Goal: Information Seeking & Learning: Learn about a topic

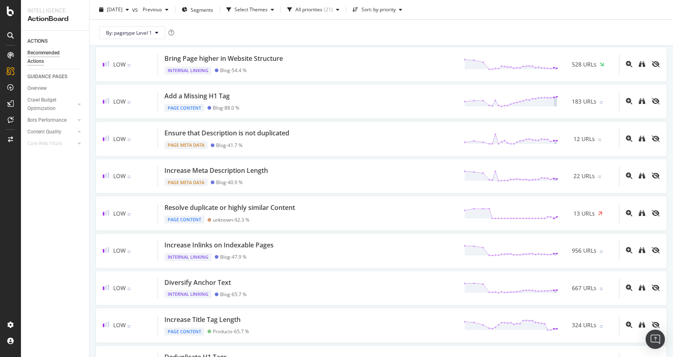
scroll to position [48, 0]
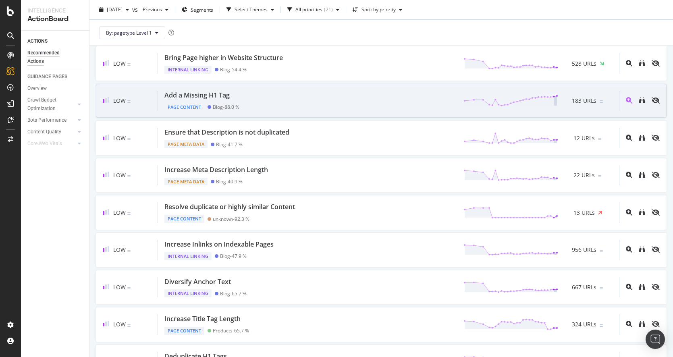
click at [645, 106] on div at bounding box center [639, 101] width 41 height 21
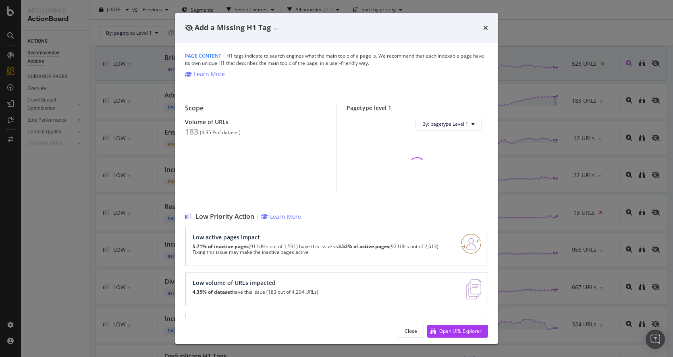
drag, startPoint x: 483, startPoint y: 27, endPoint x: 540, endPoint y: 52, distance: 62.4
click at [483, 27] on icon "times" at bounding box center [485, 28] width 5 height 6
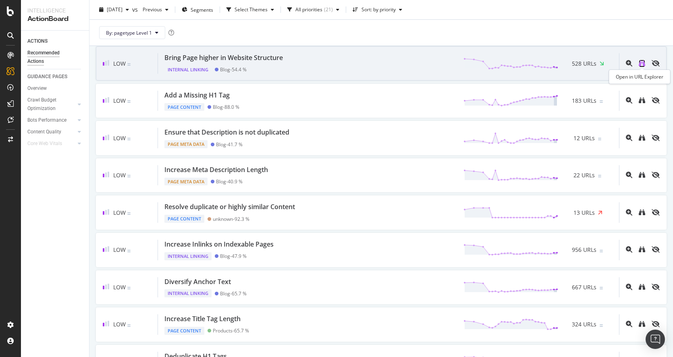
click at [641, 62] on icon "binoculars" at bounding box center [641, 63] width 6 height 6
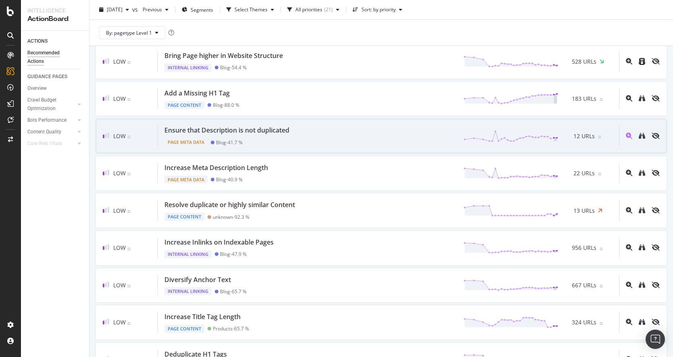
scroll to position [54, 0]
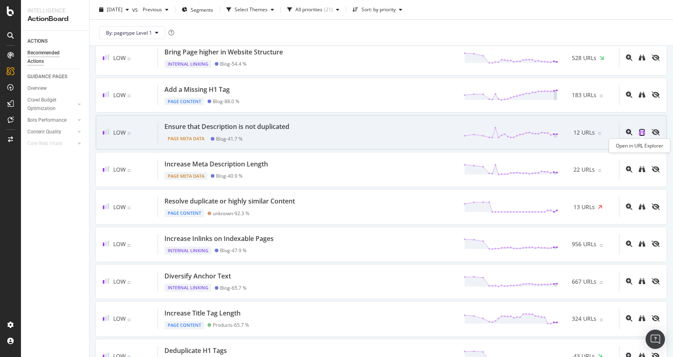
click at [643, 133] on icon "binoculars" at bounding box center [641, 132] width 6 height 6
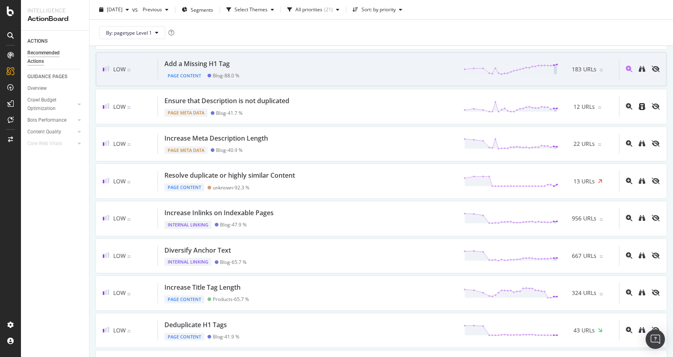
scroll to position [82, 0]
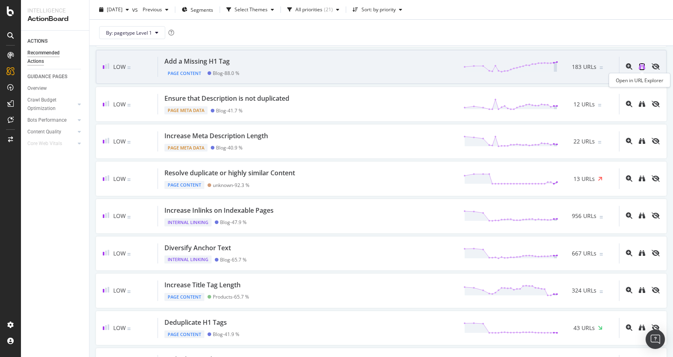
click at [642, 67] on icon "binoculars" at bounding box center [641, 66] width 6 height 6
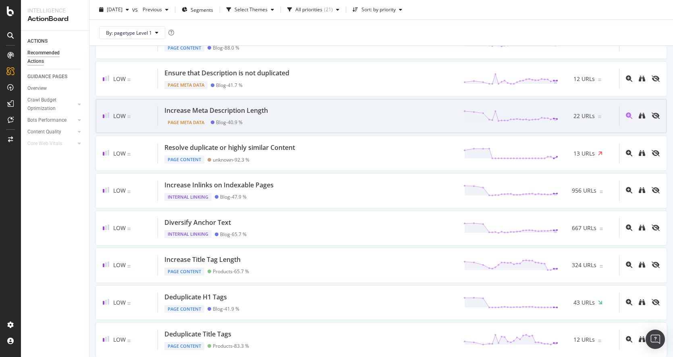
scroll to position [116, 0]
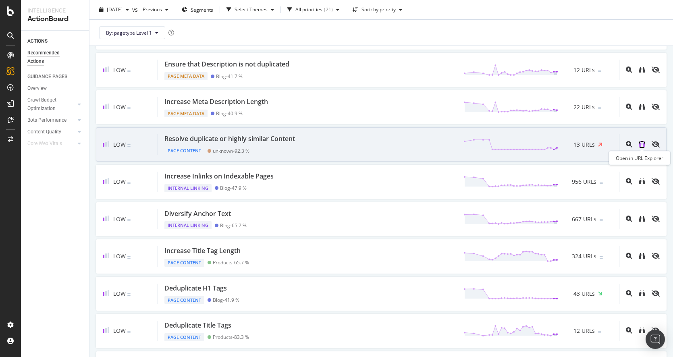
click at [640, 143] on icon "binoculars" at bounding box center [641, 144] width 6 height 6
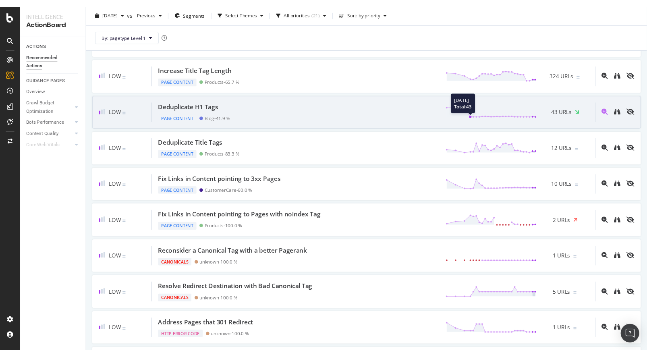
scroll to position [302, 0]
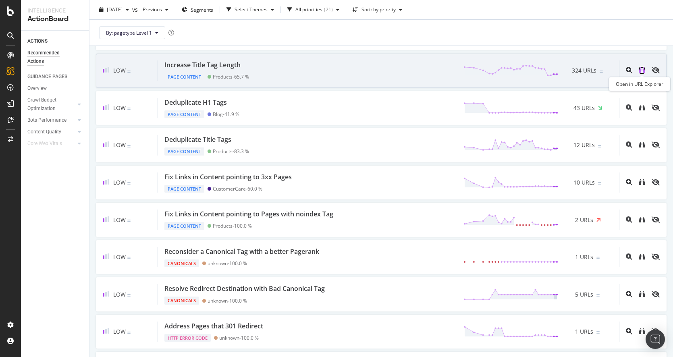
click at [640, 70] on icon "binoculars" at bounding box center [641, 70] width 6 height 6
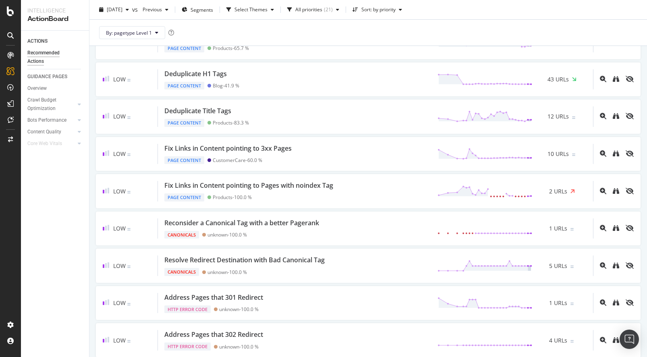
scroll to position [332, 0]
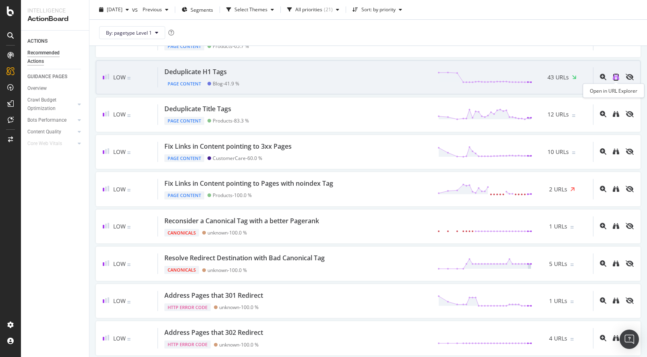
click at [615, 76] on icon "binoculars" at bounding box center [616, 77] width 6 height 6
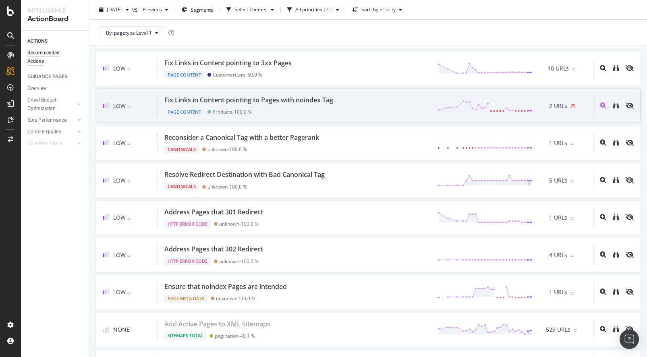
scroll to position [416, 0]
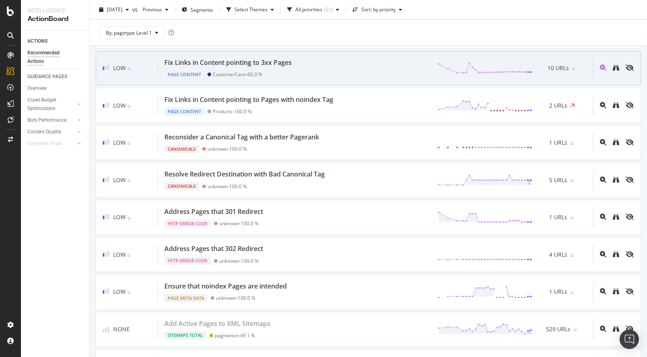
click at [612, 68] on div at bounding box center [613, 68] width 41 height 21
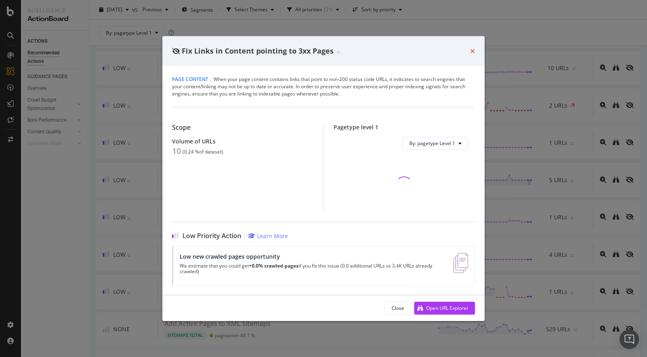
click at [471, 50] on icon "times" at bounding box center [472, 51] width 5 height 6
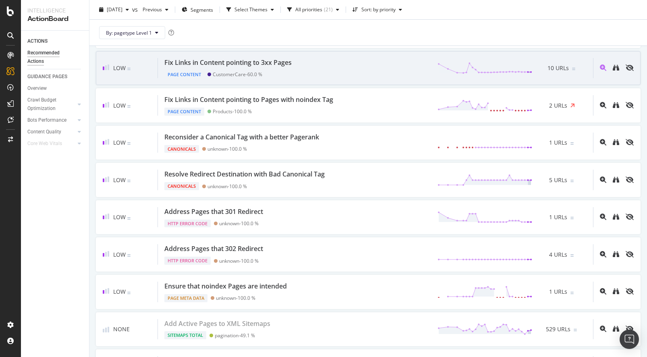
click at [611, 66] on div at bounding box center [613, 68] width 41 height 21
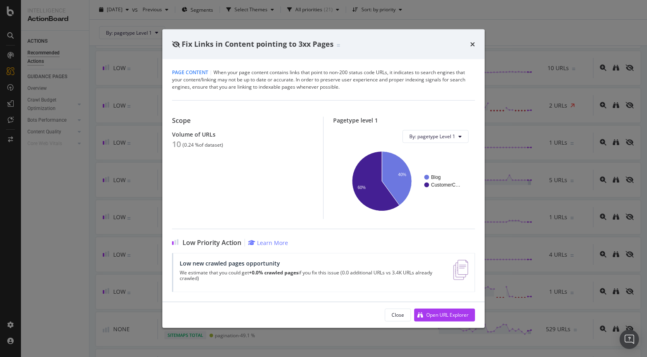
click at [614, 66] on div "Fix Links in Content pointing to 3xx Pages Page Content | When your page conten…" at bounding box center [323, 178] width 647 height 357
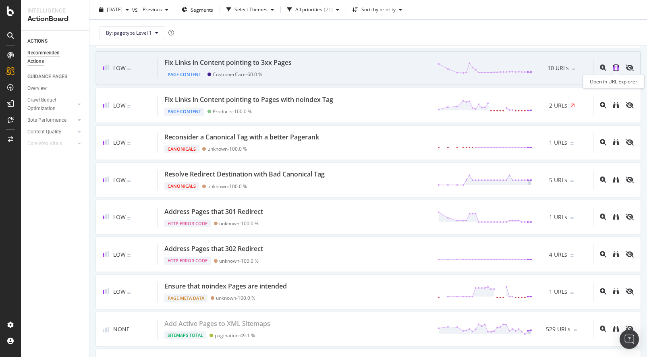
click at [617, 68] on icon "binoculars" at bounding box center [616, 67] width 6 height 6
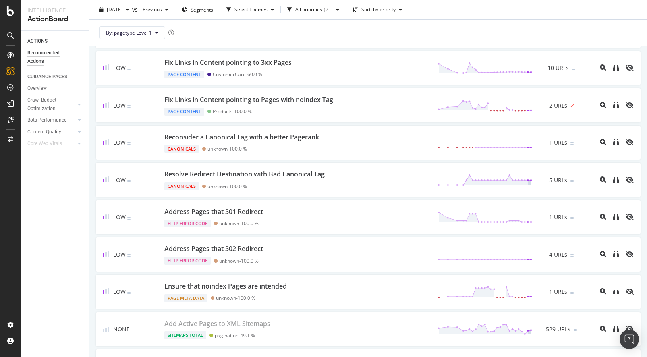
click at [57, 208] on div "ACTIONS Recommended Actions GUIDANCE PAGES Overview Crawl Budget Optimization L…" at bounding box center [55, 194] width 68 height 326
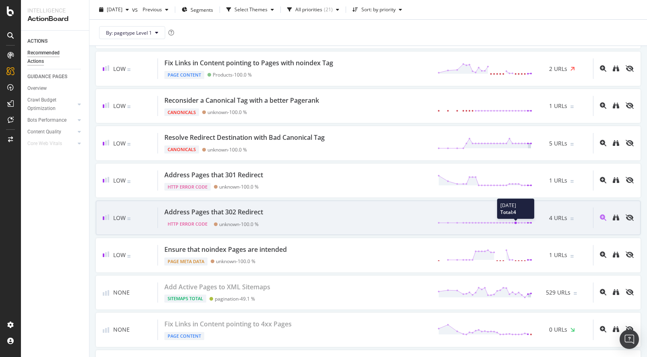
scroll to position [466, 0]
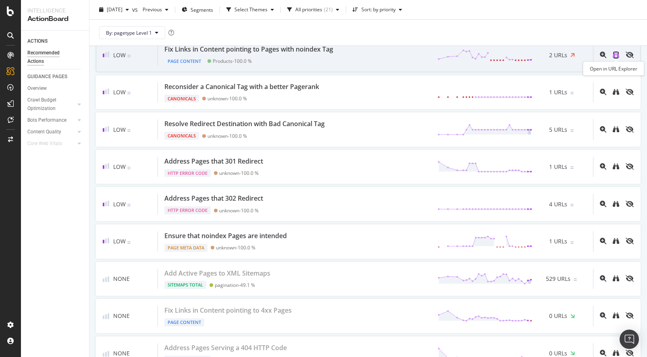
click at [614, 53] on icon "binoculars" at bounding box center [616, 55] width 6 height 6
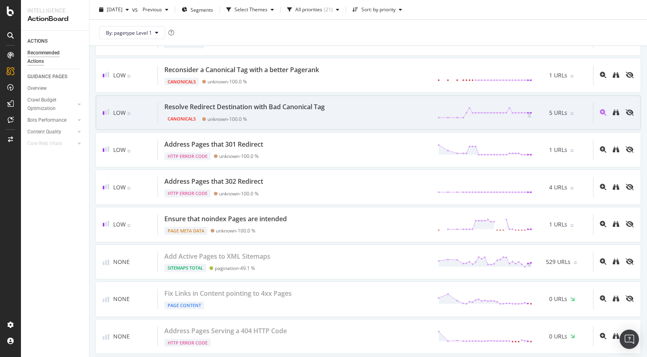
scroll to position [490, 0]
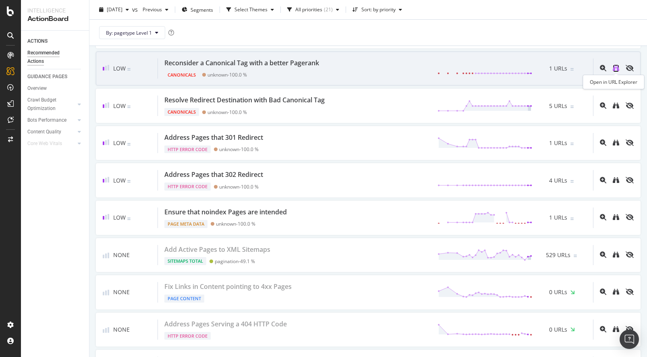
click at [615, 68] on icon "binoculars" at bounding box center [616, 68] width 6 height 6
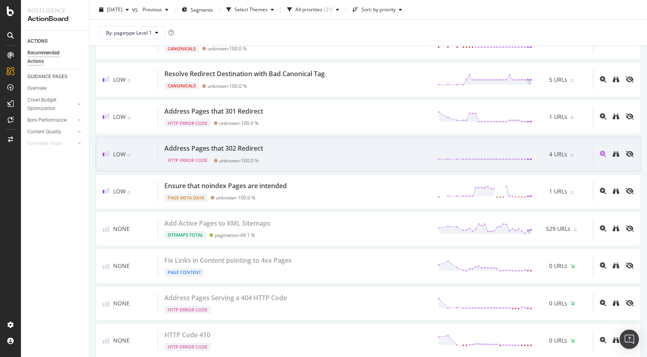
scroll to position [534, 0]
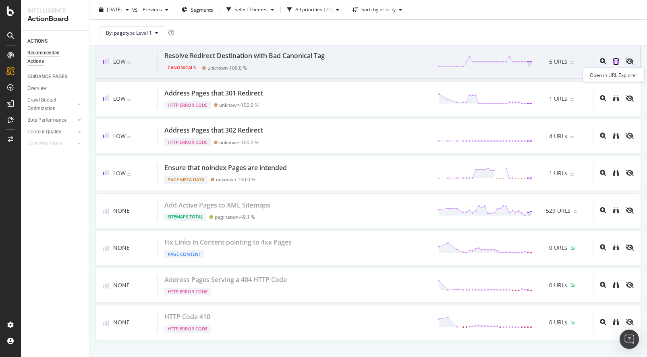
click at [615, 64] on icon "binoculars" at bounding box center [616, 61] width 6 height 6
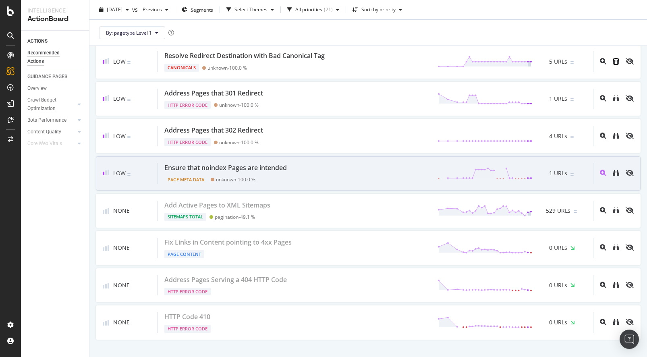
scroll to position [552, 0]
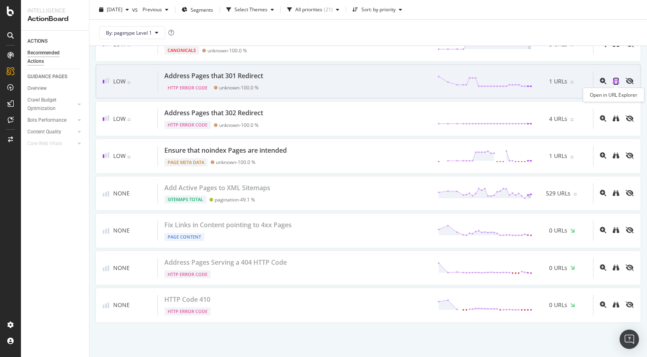
click at [618, 80] on icon "binoculars" at bounding box center [616, 81] width 6 height 6
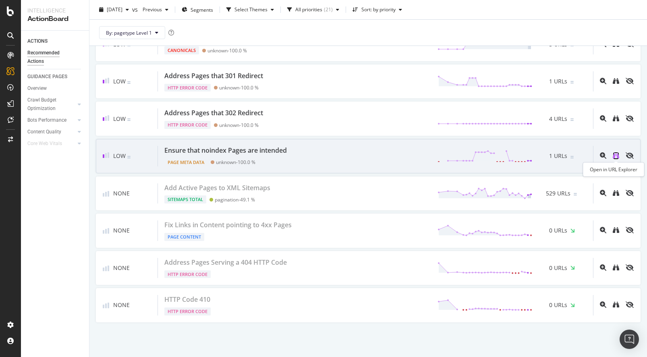
click at [615, 155] on icon "binoculars" at bounding box center [616, 155] width 6 height 6
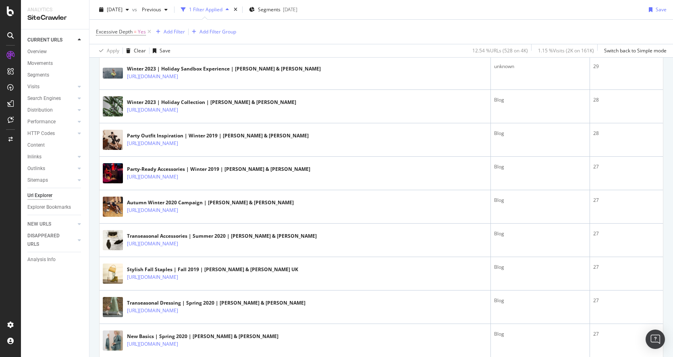
scroll to position [387, 0]
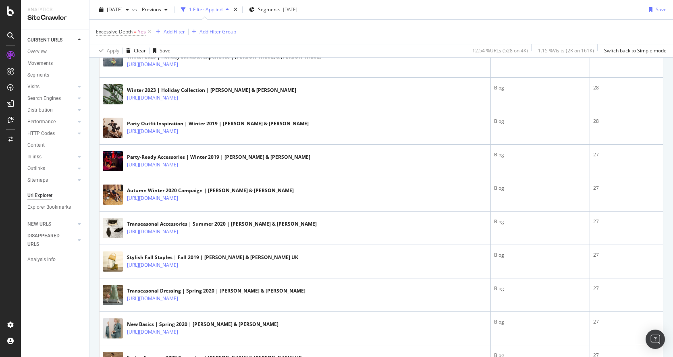
click at [3, 248] on div at bounding box center [10, 183] width 19 height 269
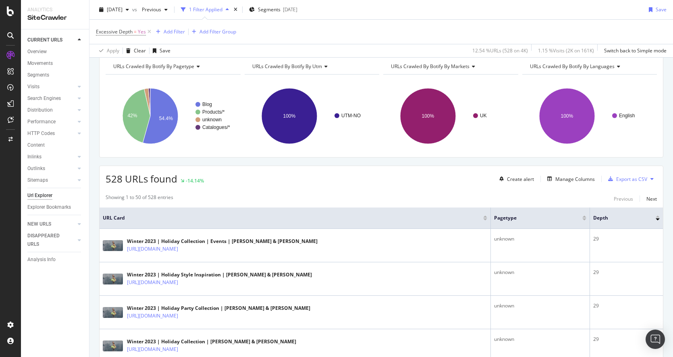
scroll to position [0, 0]
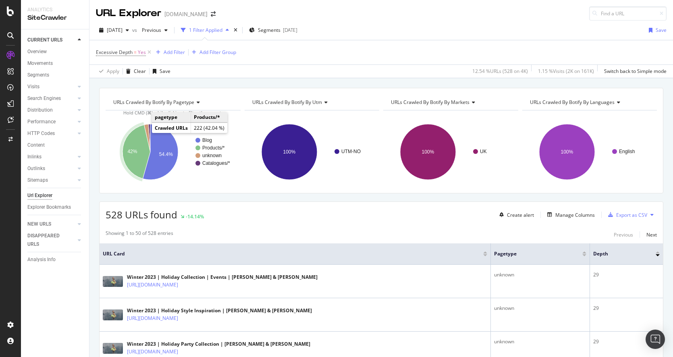
click at [130, 140] on icon "A chart." at bounding box center [136, 152] width 28 height 54
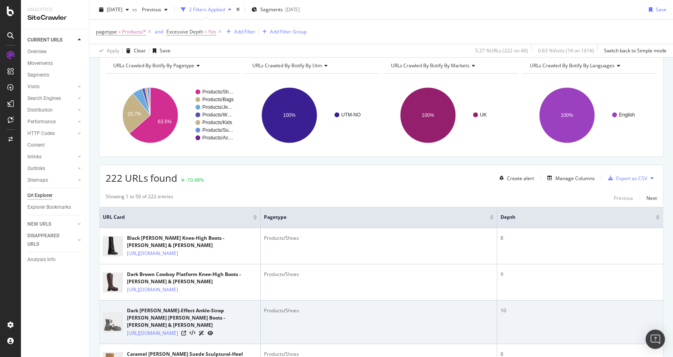
scroll to position [30, 0]
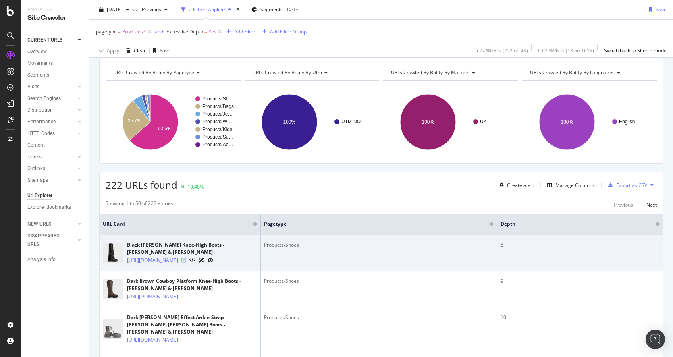
click at [186, 258] on icon at bounding box center [183, 260] width 5 height 5
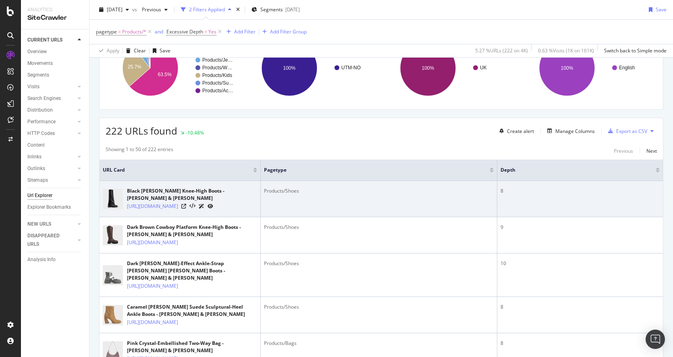
scroll to position [0, 0]
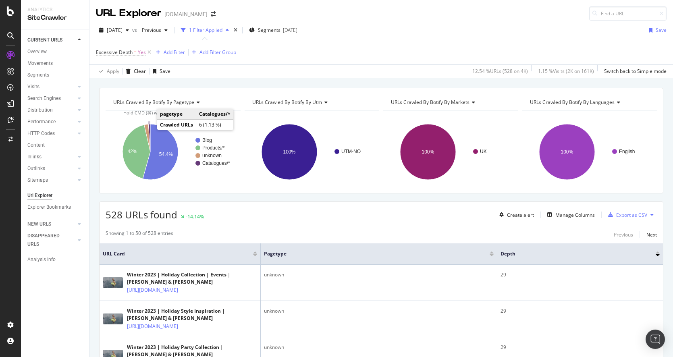
click at [149, 129] on icon "A chart." at bounding box center [149, 138] width 2 height 28
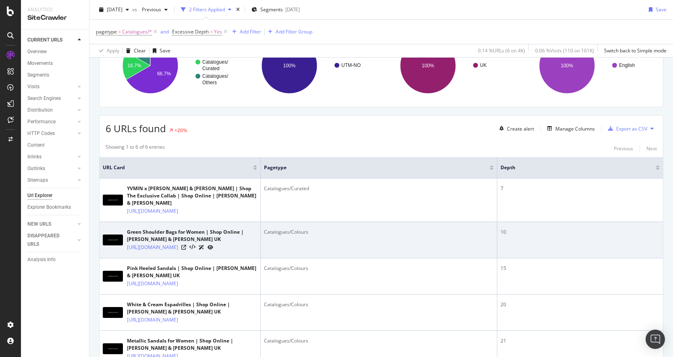
scroll to position [104, 0]
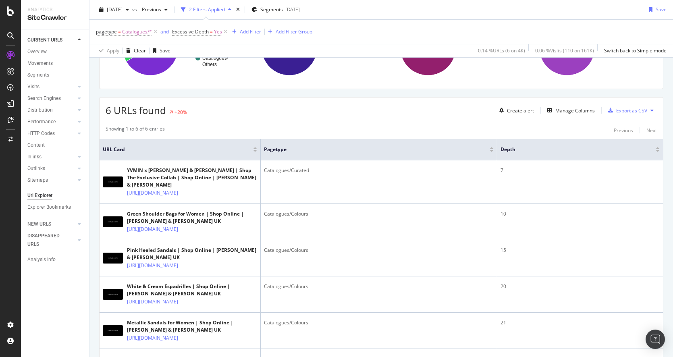
click at [93, 234] on div "URLs Crawled By Botify By pagetype Chart (by Value) Table Expand Export as CSV …" at bounding box center [380, 207] width 583 height 448
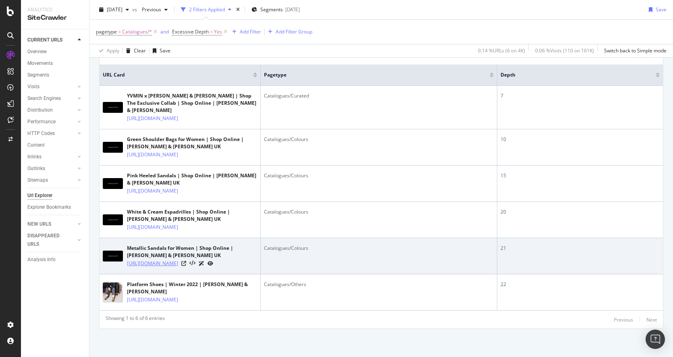
scroll to position [211, 0]
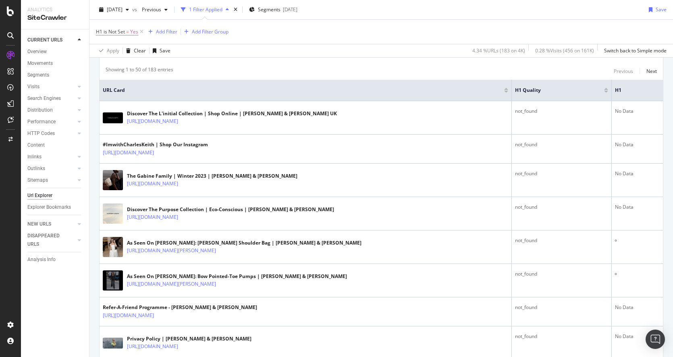
scroll to position [168, 0]
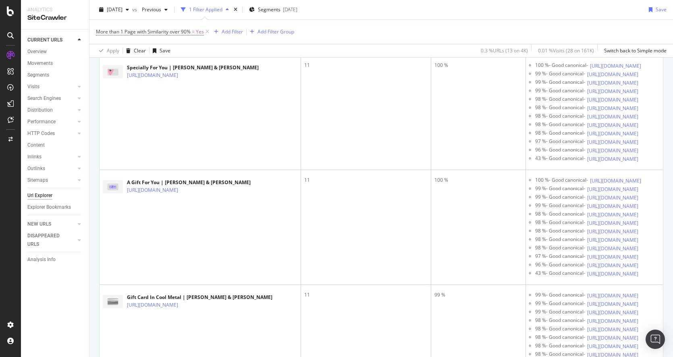
scroll to position [1116, 0]
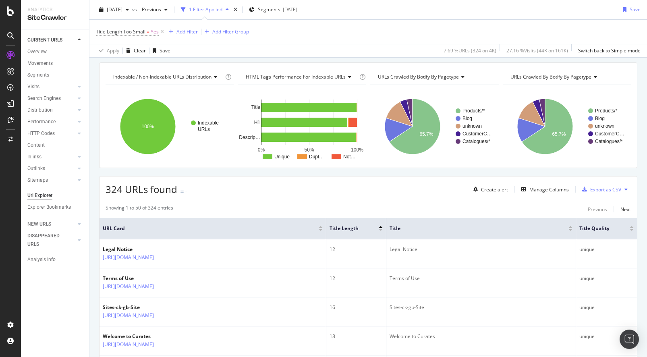
scroll to position [26, 0]
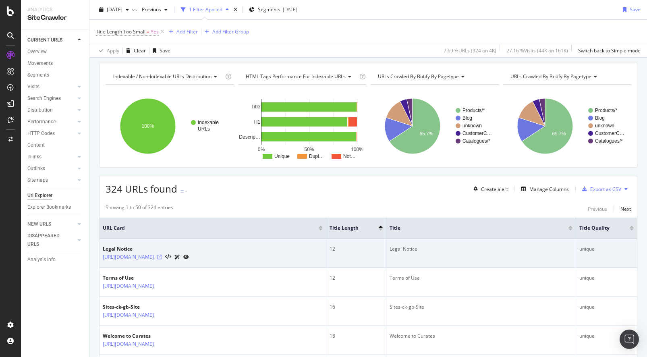
click at [162, 257] on icon at bounding box center [159, 257] width 5 height 5
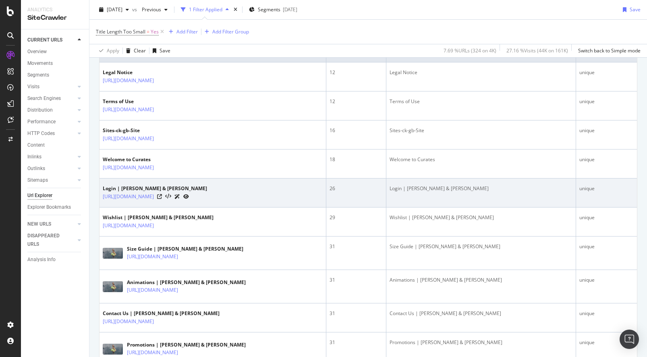
scroll to position [203, 0]
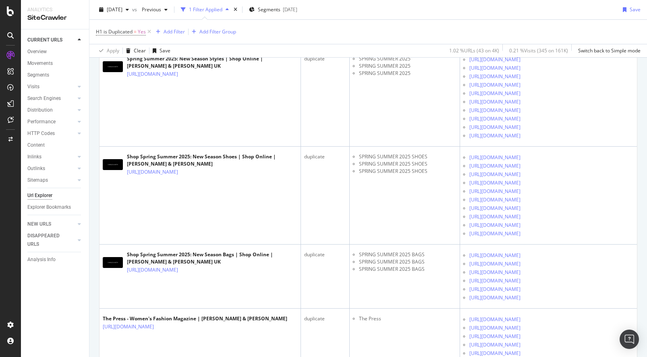
scroll to position [403, 0]
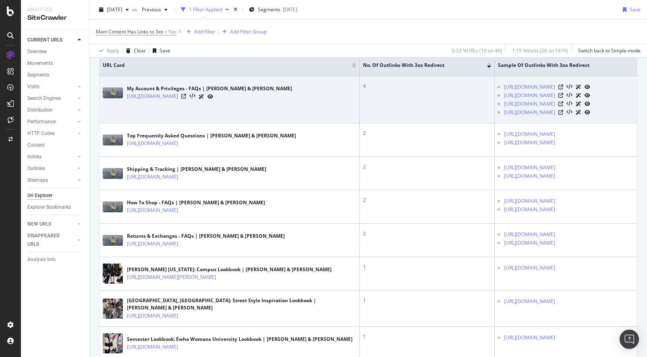
scroll to position [196, 0]
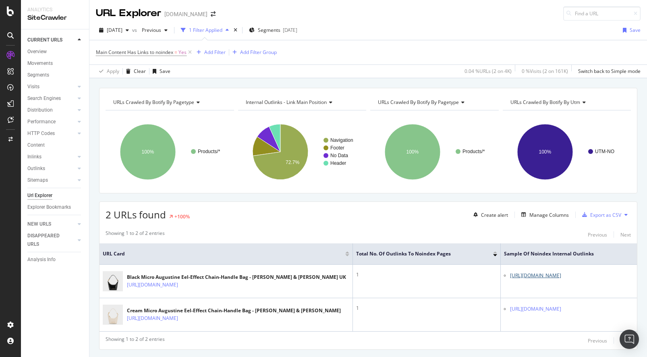
scroll to position [35, 0]
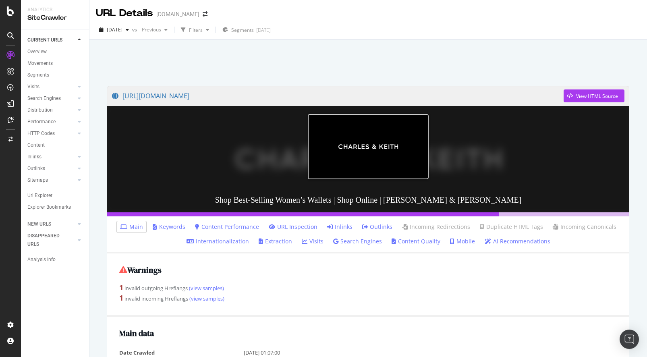
click at [339, 228] on link "Inlinks" at bounding box center [339, 227] width 25 height 8
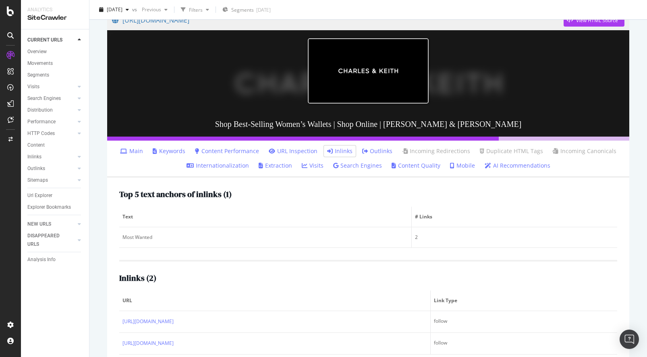
scroll to position [93, 0]
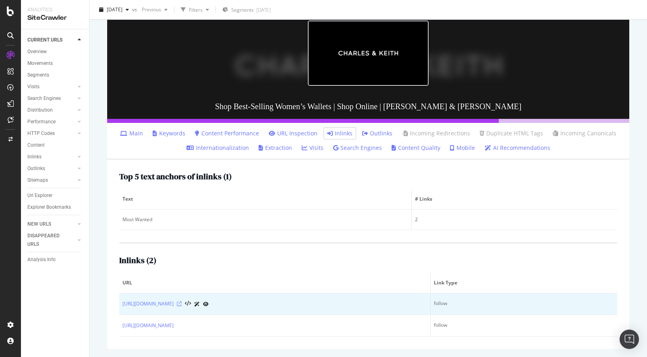
click at [182, 304] on icon at bounding box center [179, 303] width 5 height 5
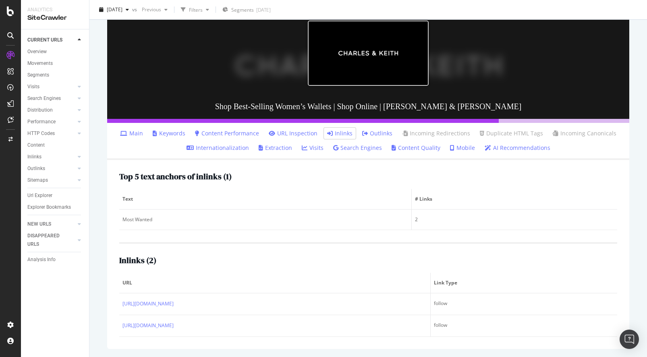
scroll to position [83, 0]
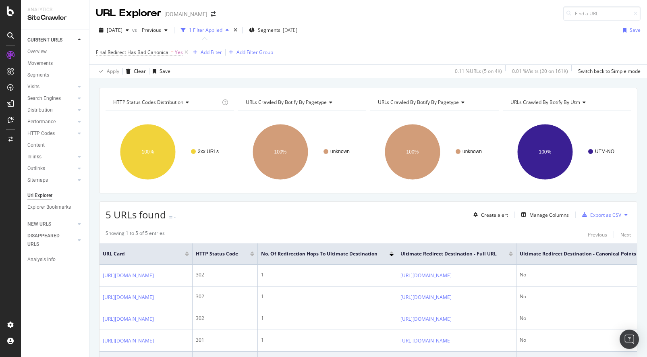
scroll to position [63, 0]
